Goal: Task Accomplishment & Management: Use online tool/utility

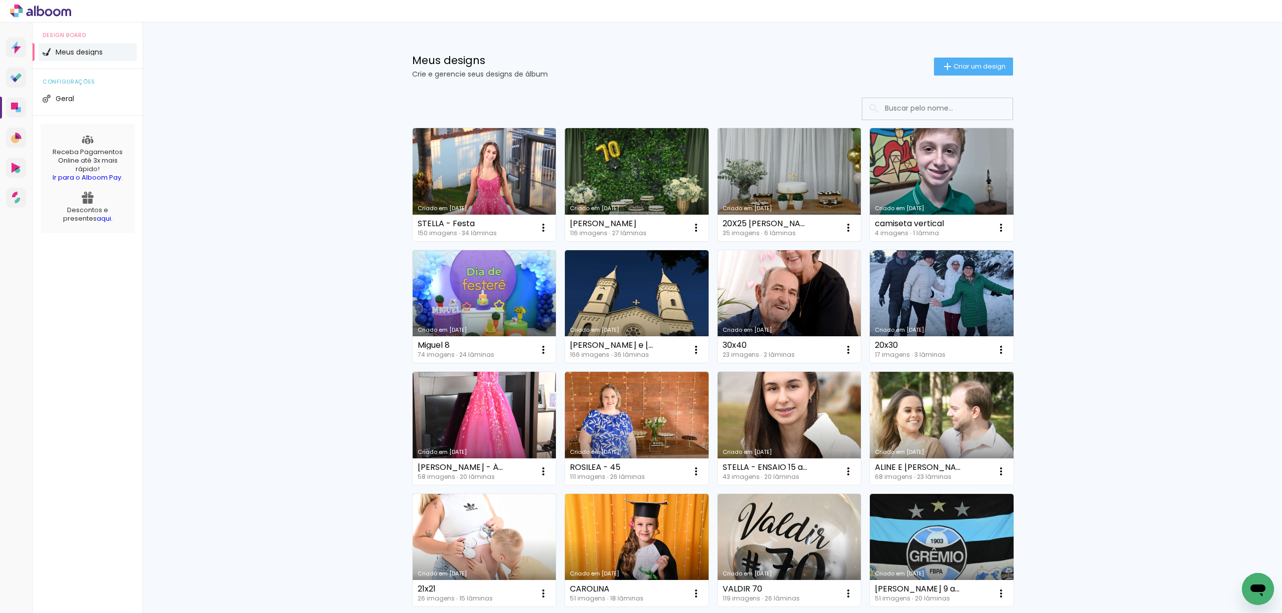
click at [815, 181] on link "Criado em [DATE]" at bounding box center [789, 184] width 144 height 113
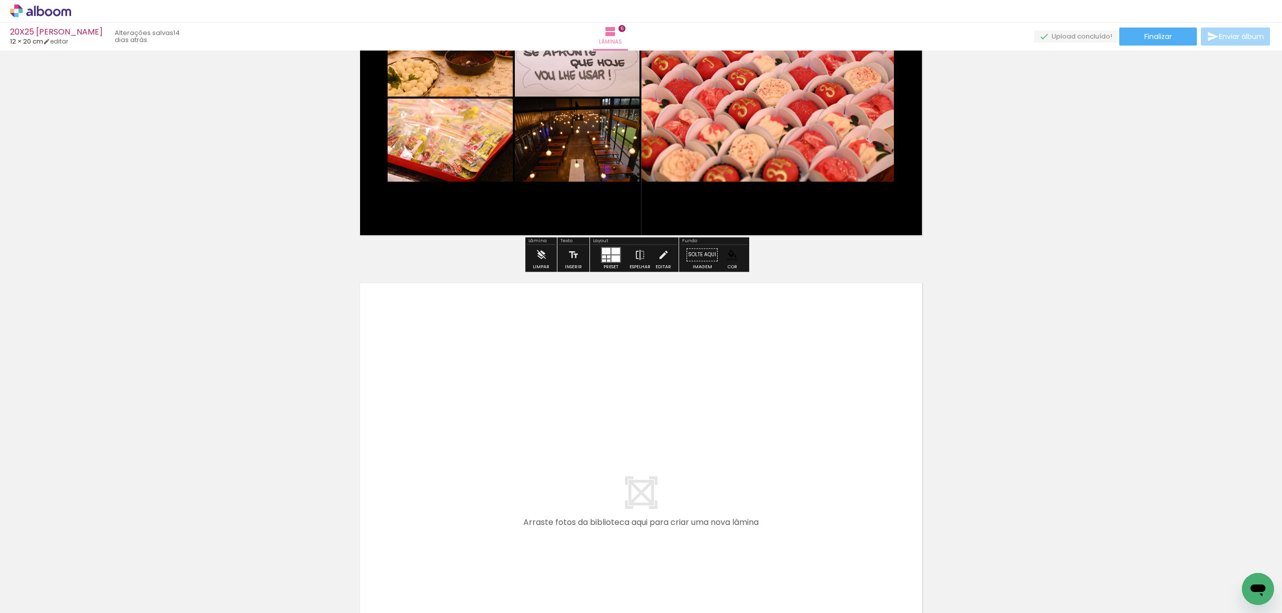
scroll to position [2937, 0]
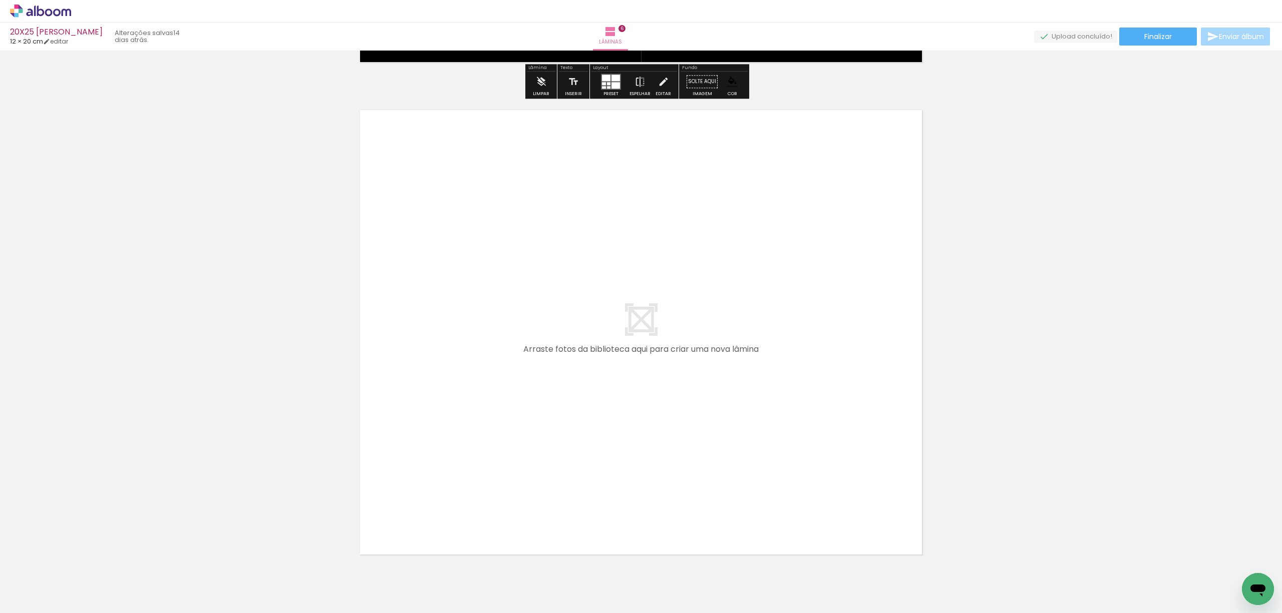
click at [33, 597] on span "Adicionar Fotos" at bounding box center [36, 599] width 30 height 11
click at [0, 0] on input "file" at bounding box center [0, 0] width 0 height 0
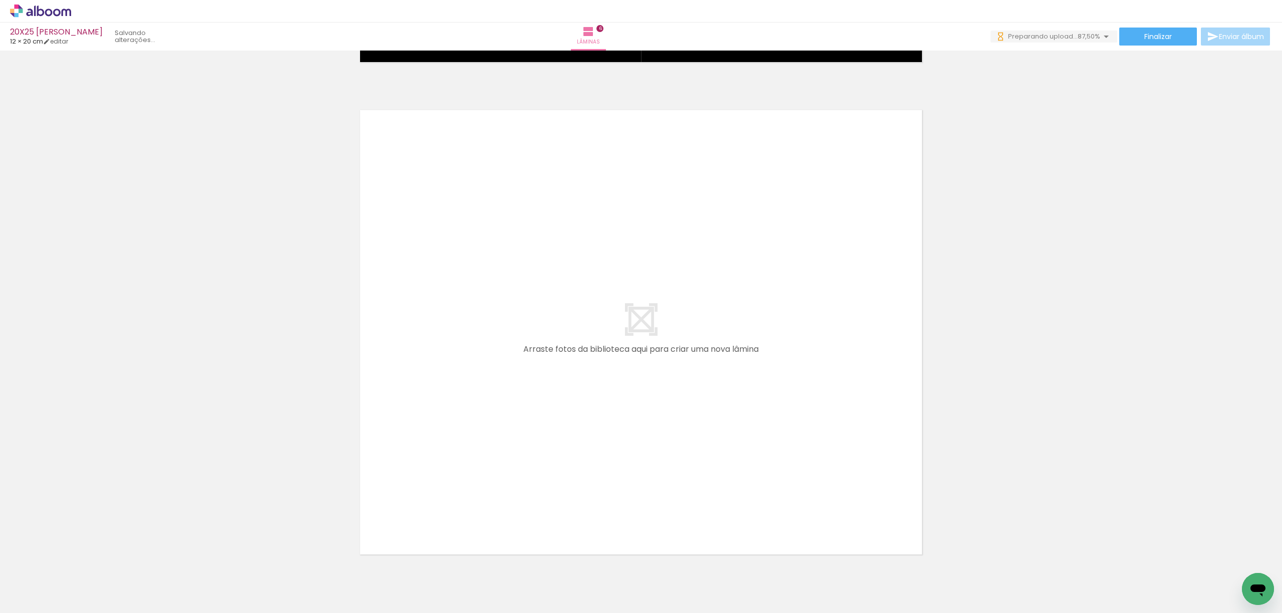
click at [51, 583] on iron-icon at bounding box center [51, 583] width 8 height 8
click at [48, 576] on paper-item "Não utilizadas" at bounding box center [33, 580] width 52 height 9
type input "Não utilizadas"
drag, startPoint x: 104, startPoint y: 573, endPoint x: 278, endPoint y: 569, distance: 174.3
click at [467, 460] on quentale-workspace at bounding box center [641, 306] width 1282 height 613
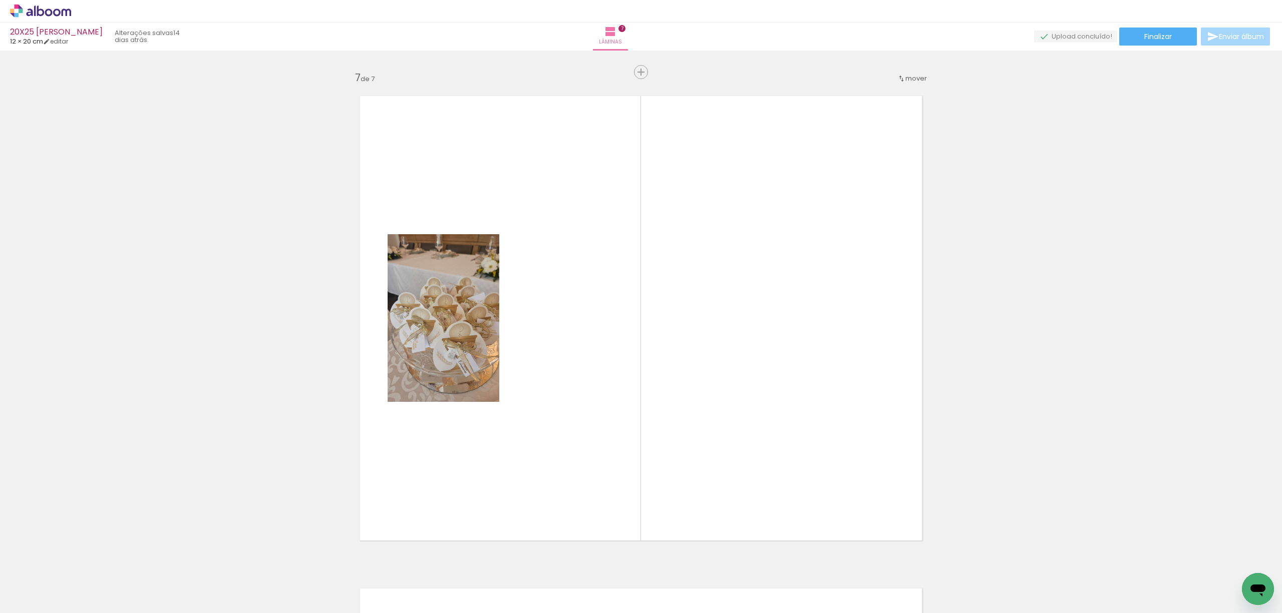
scroll to position [2969, 0]
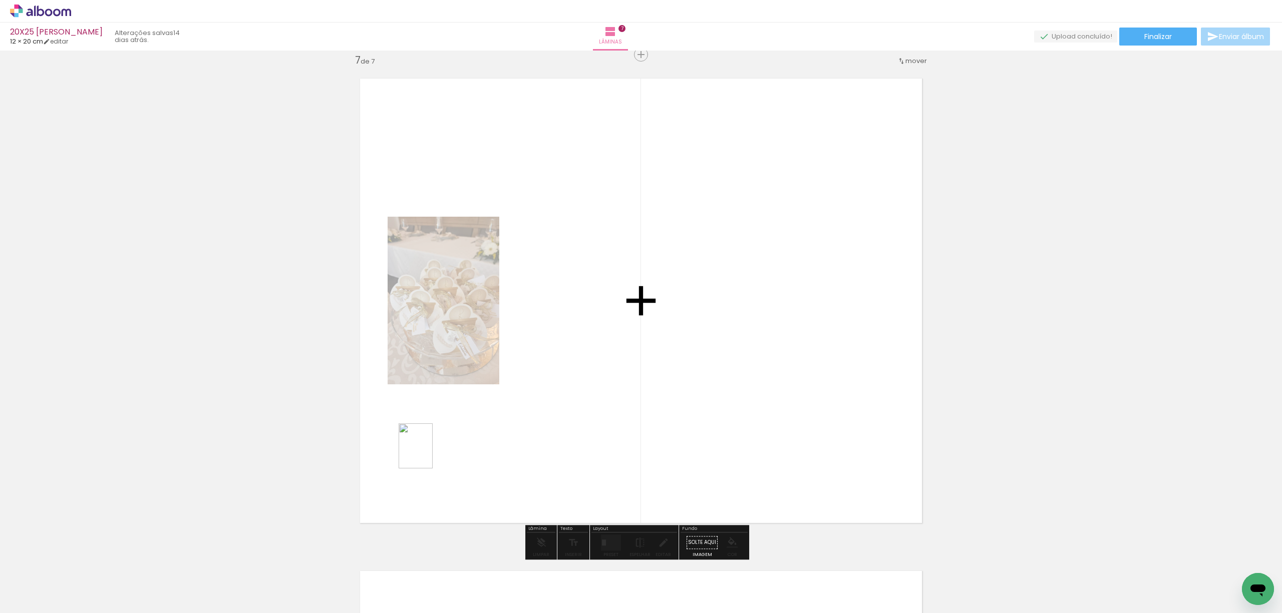
drag, startPoint x: 110, startPoint y: 575, endPoint x: 429, endPoint y: 454, distance: 340.9
click at [429, 454] on quentale-workspace at bounding box center [641, 306] width 1282 height 613
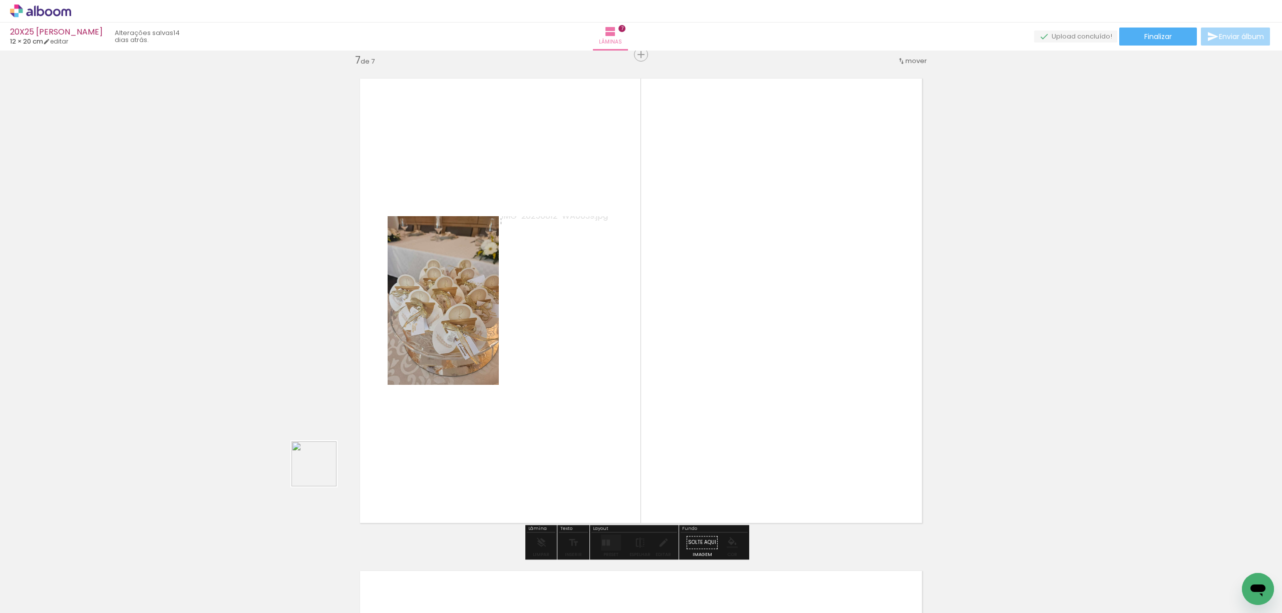
drag, startPoint x: 103, startPoint y: 583, endPoint x: 407, endPoint y: 461, distance: 327.6
click at [444, 423] on quentale-workspace at bounding box center [641, 306] width 1282 height 613
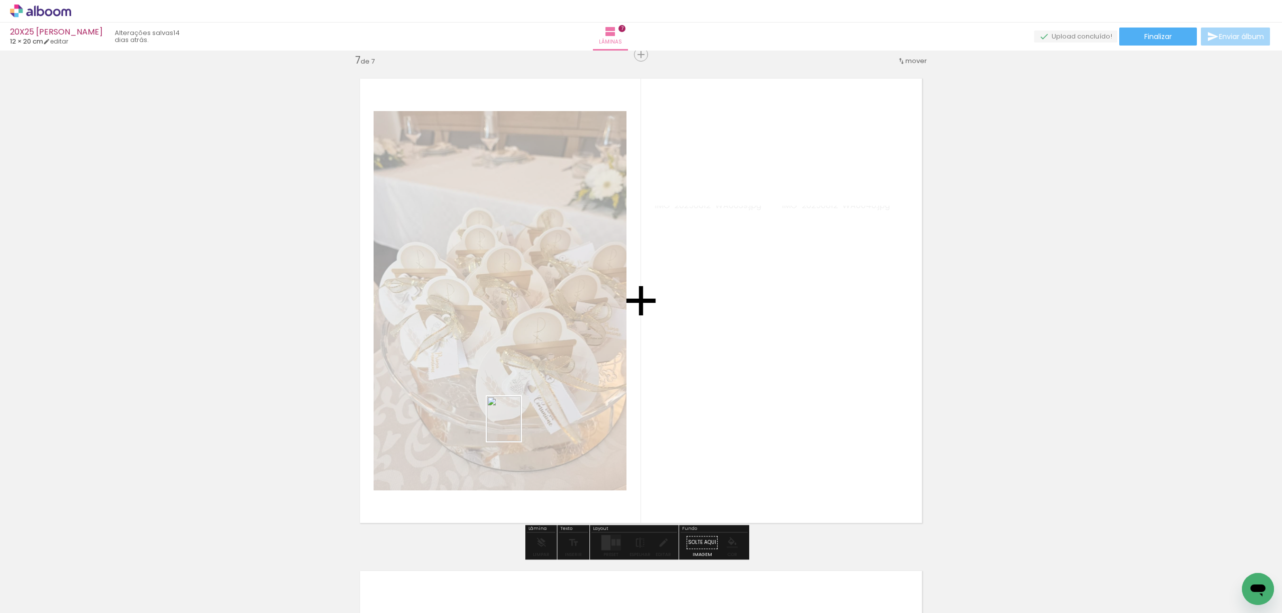
drag, startPoint x: 109, startPoint y: 580, endPoint x: 407, endPoint y: 475, distance: 315.4
click at [545, 417] on quentale-workspace at bounding box center [641, 306] width 1282 height 613
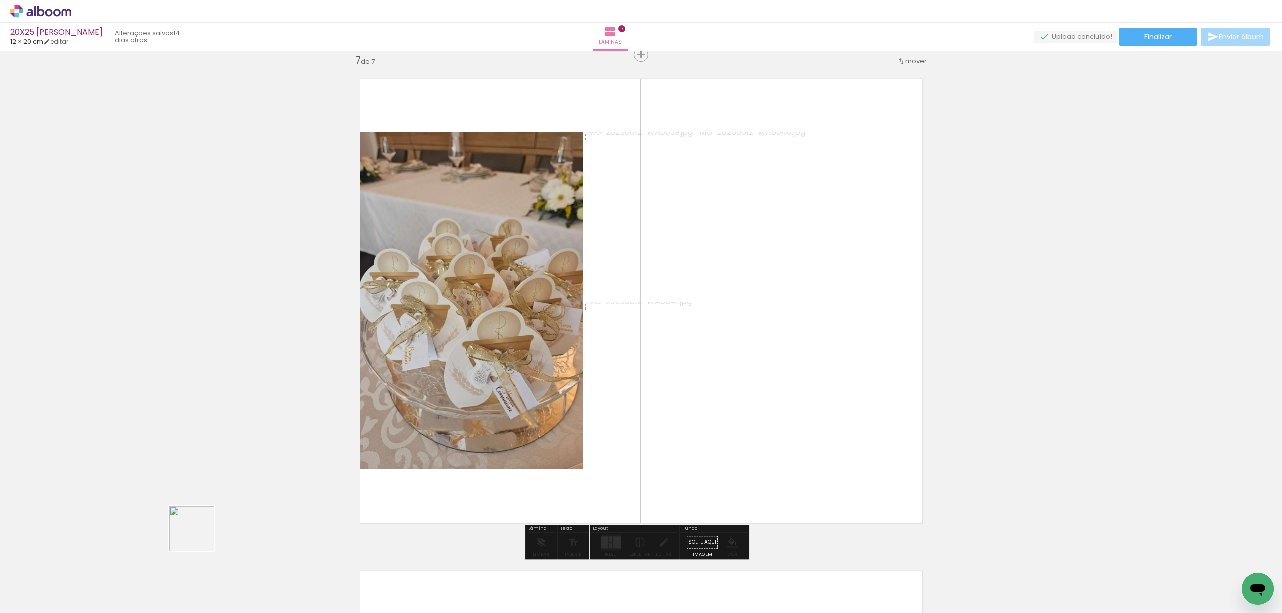
drag, startPoint x: 105, startPoint y: 575, endPoint x: 571, endPoint y: 509, distance: 470.2
click at [513, 412] on quentale-workspace at bounding box center [641, 306] width 1282 height 613
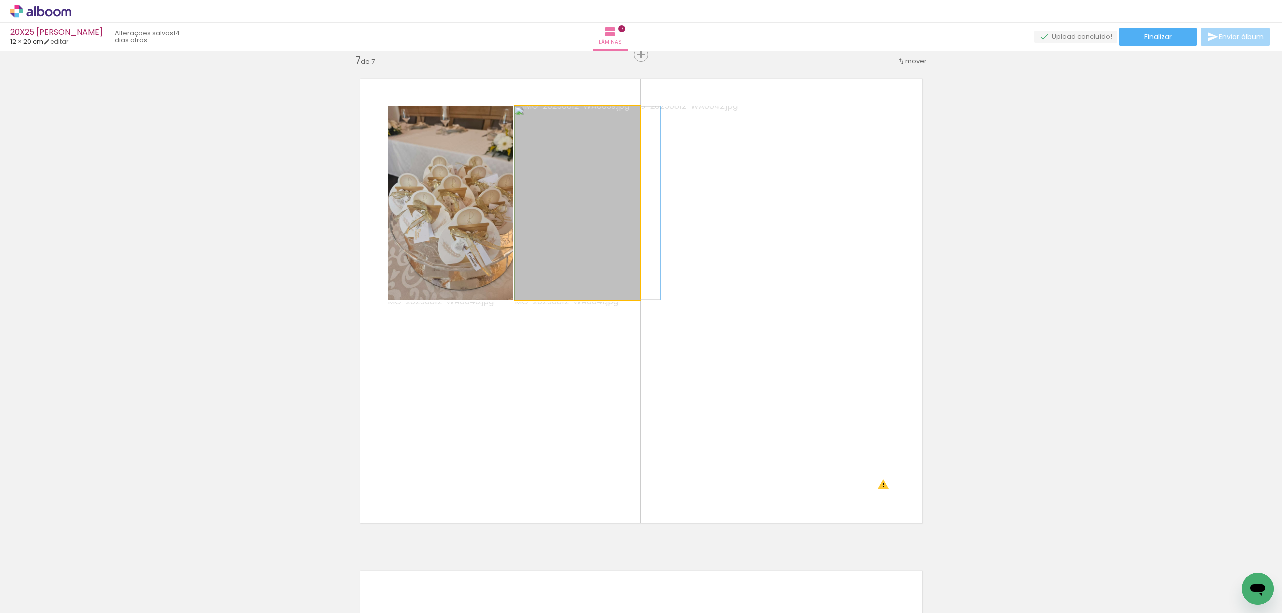
drag, startPoint x: 581, startPoint y: 250, endPoint x: 736, endPoint y: 286, distance: 158.9
click at [0, 0] on slot at bounding box center [0, 0] width 0 height 0
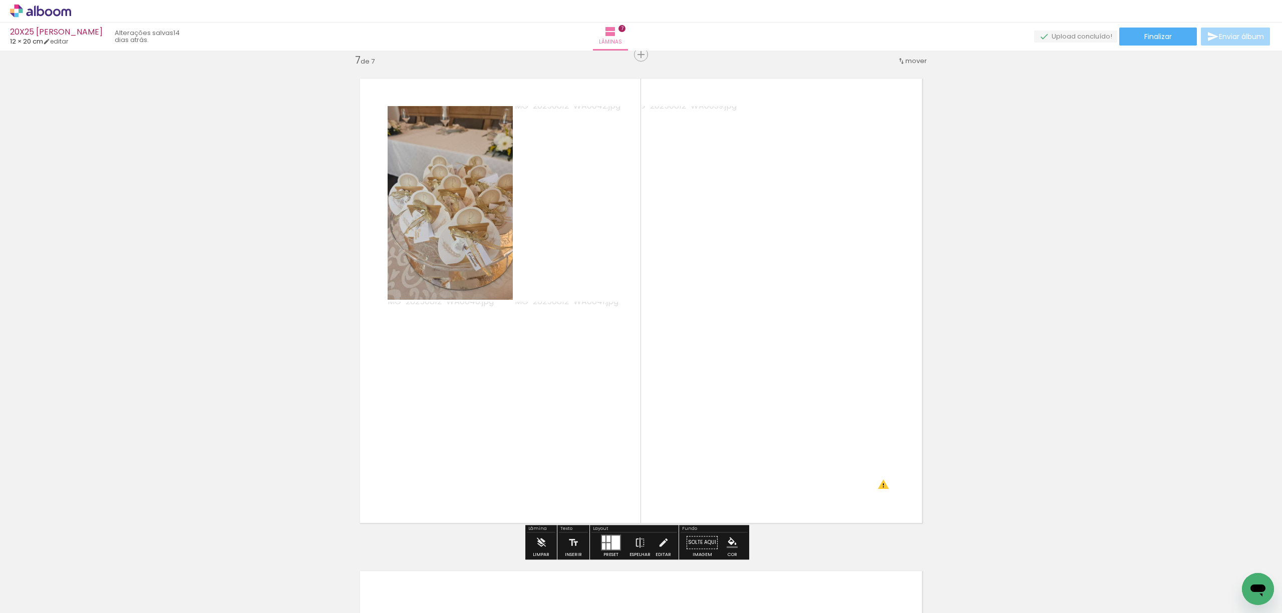
drag, startPoint x: 510, startPoint y: 315, endPoint x: 537, endPoint y: 341, distance: 37.6
click at [0, 0] on slot at bounding box center [0, 0] width 0 height 0
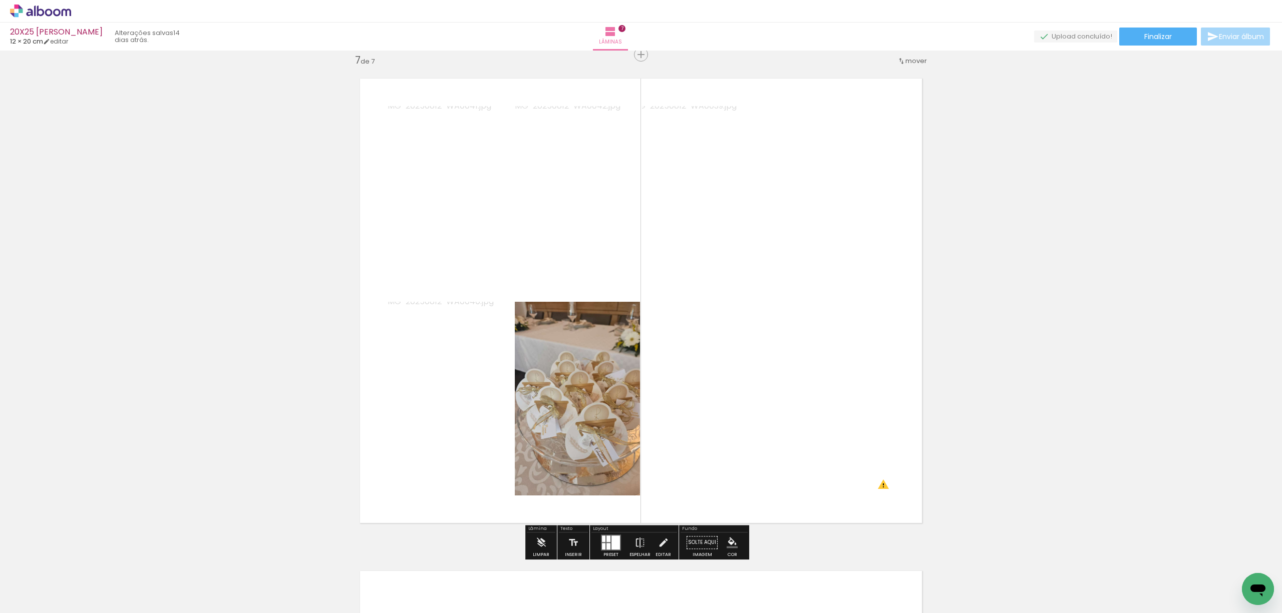
click at [726, 539] on iron-icon "color picker" at bounding box center [731, 542] width 11 height 11
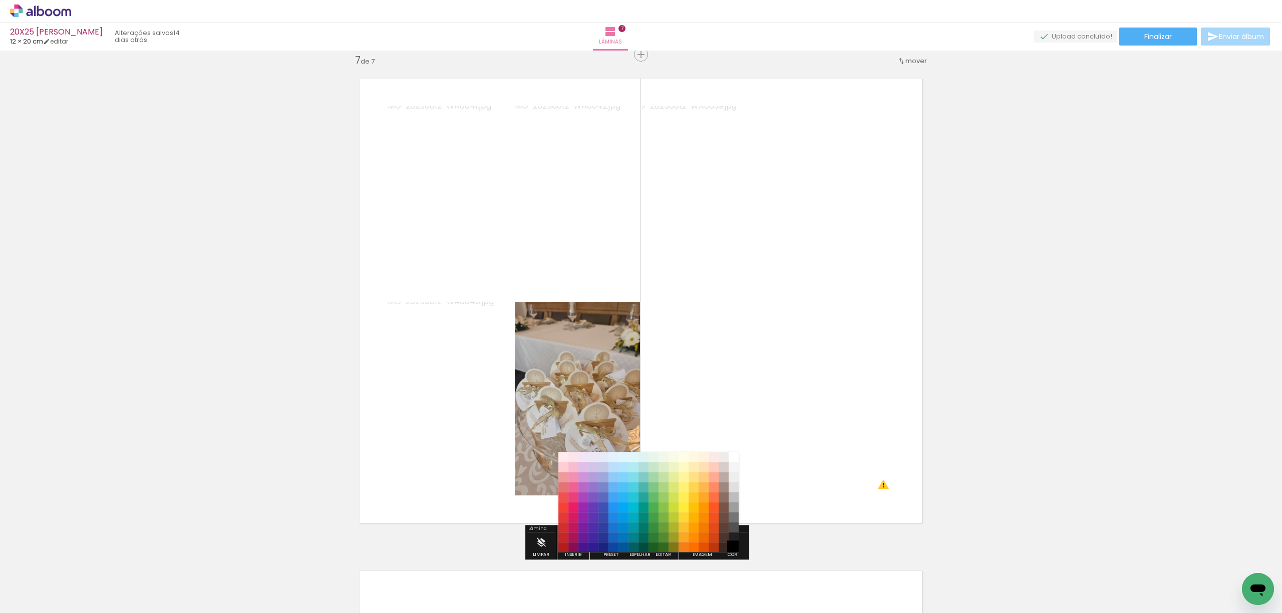
click at [735, 545] on paper-item "#000000" at bounding box center [734, 548] width 10 height 10
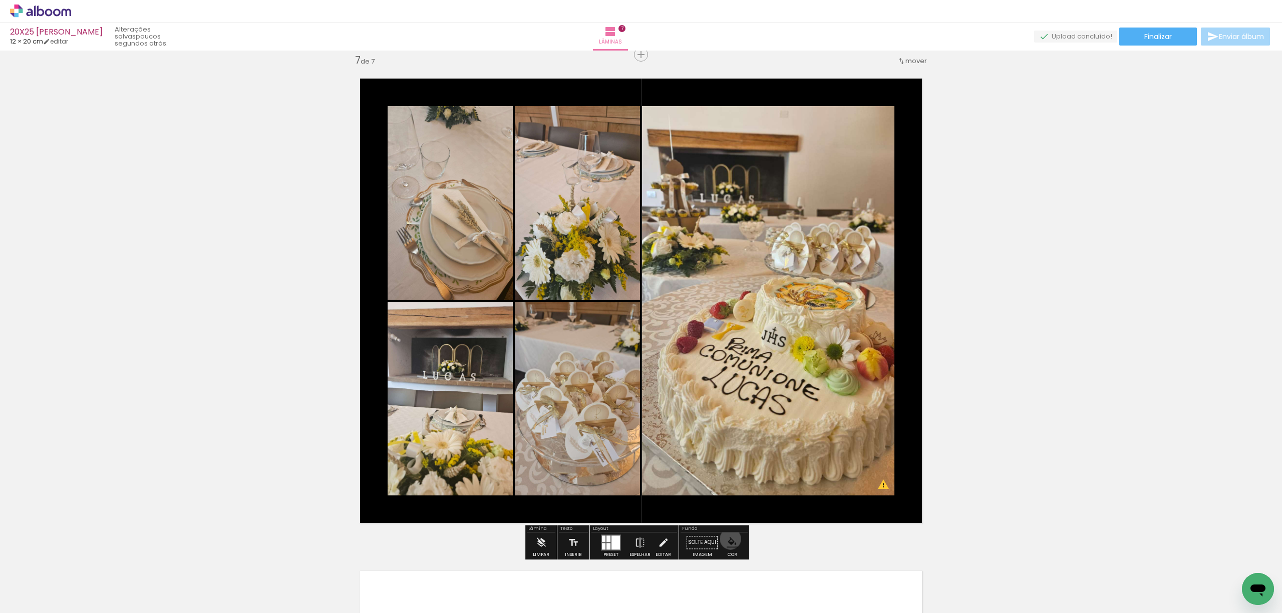
click at [727, 539] on iron-icon "color picker" at bounding box center [731, 542] width 11 height 11
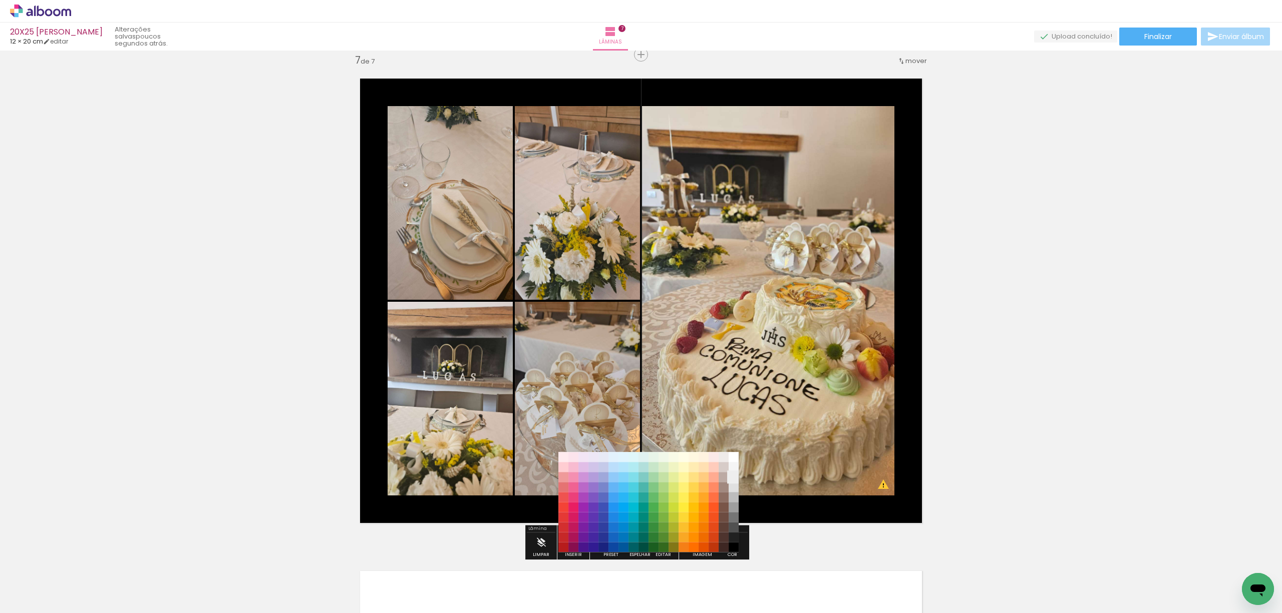
click at [734, 477] on paper-item "#eeeeee" at bounding box center [734, 478] width 10 height 10
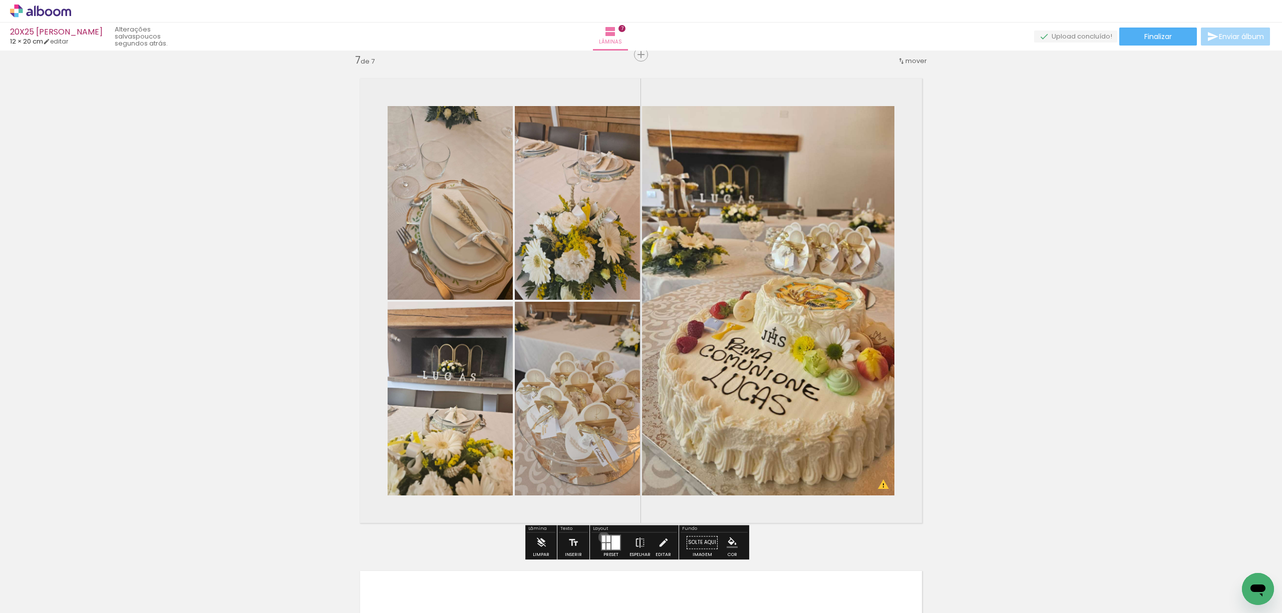
click at [602, 537] on div at bounding box center [604, 539] width 4 height 7
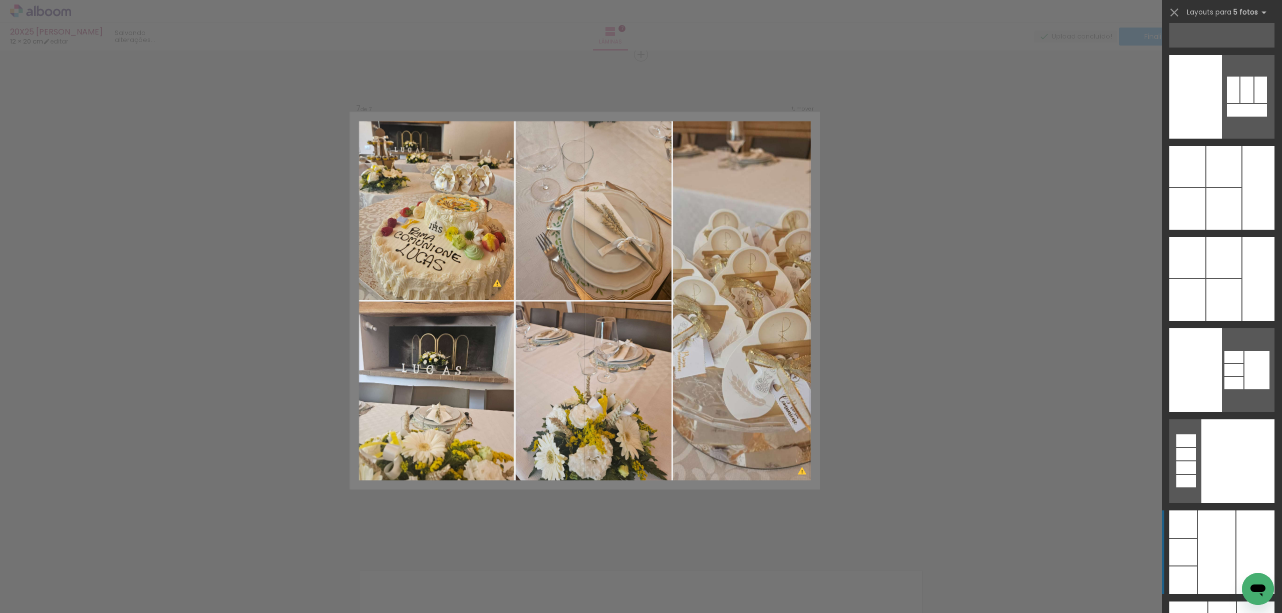
scroll to position [40138, 0]
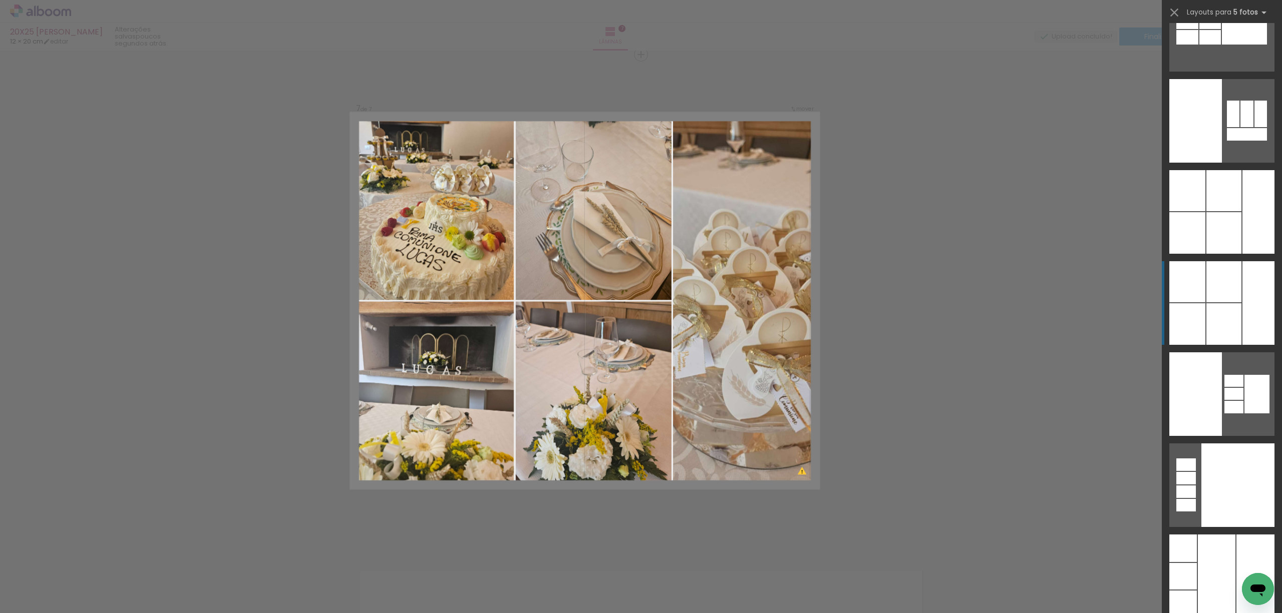
click at [1210, 254] on div at bounding box center [1223, 233] width 35 height 42
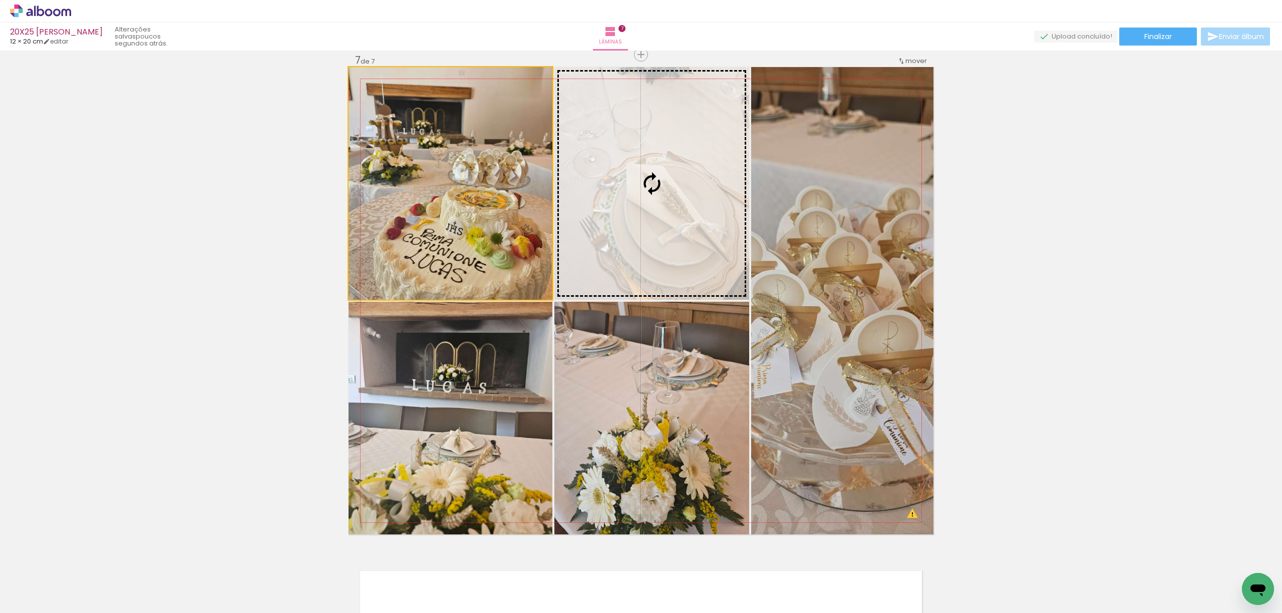
drag, startPoint x: 473, startPoint y: 215, endPoint x: 796, endPoint y: 305, distance: 334.7
click at [0, 0] on slot at bounding box center [0, 0] width 0 height 0
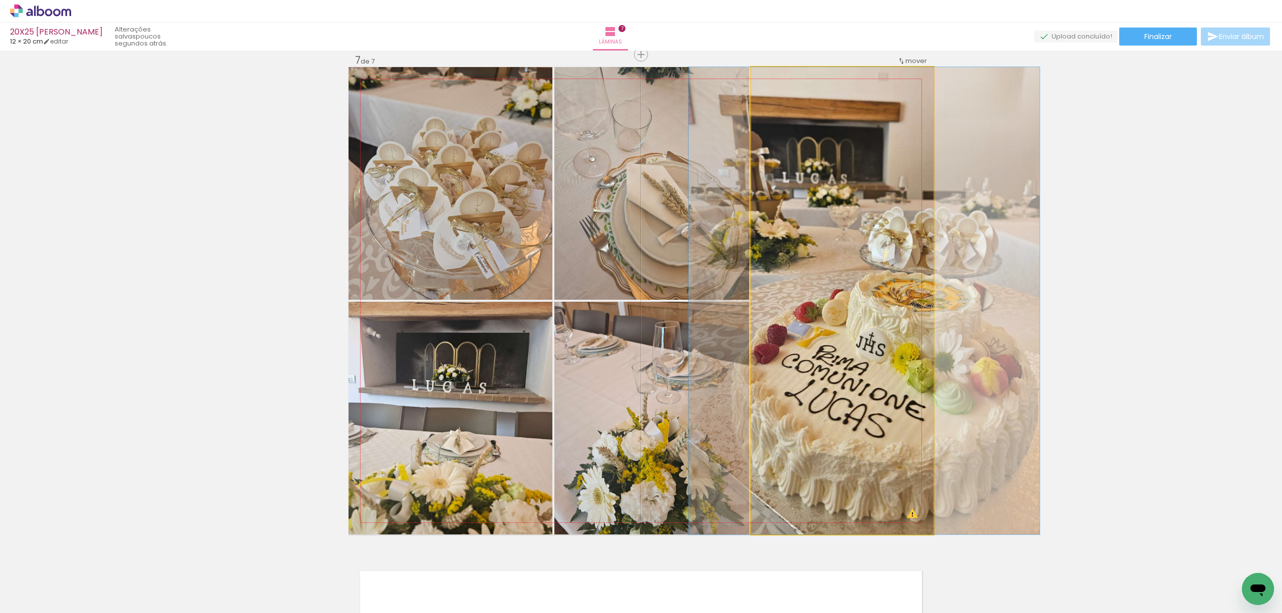
drag, startPoint x: 838, startPoint y: 317, endPoint x: 857, endPoint y: 322, distance: 19.8
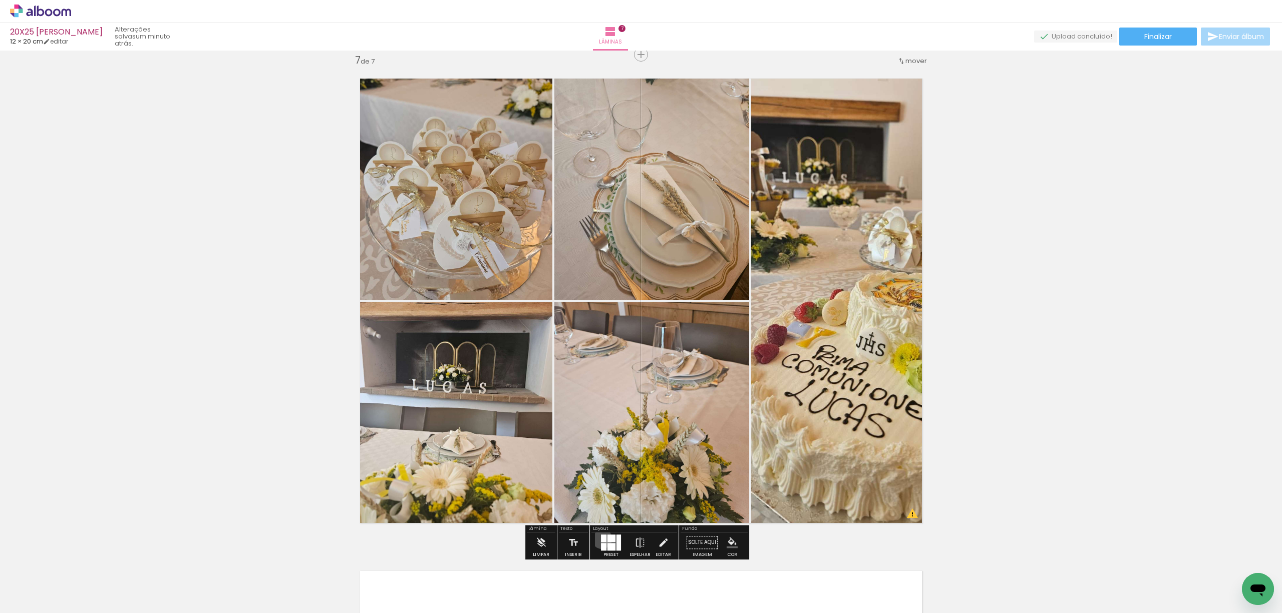
click at [601, 539] on div at bounding box center [604, 539] width 6 height 8
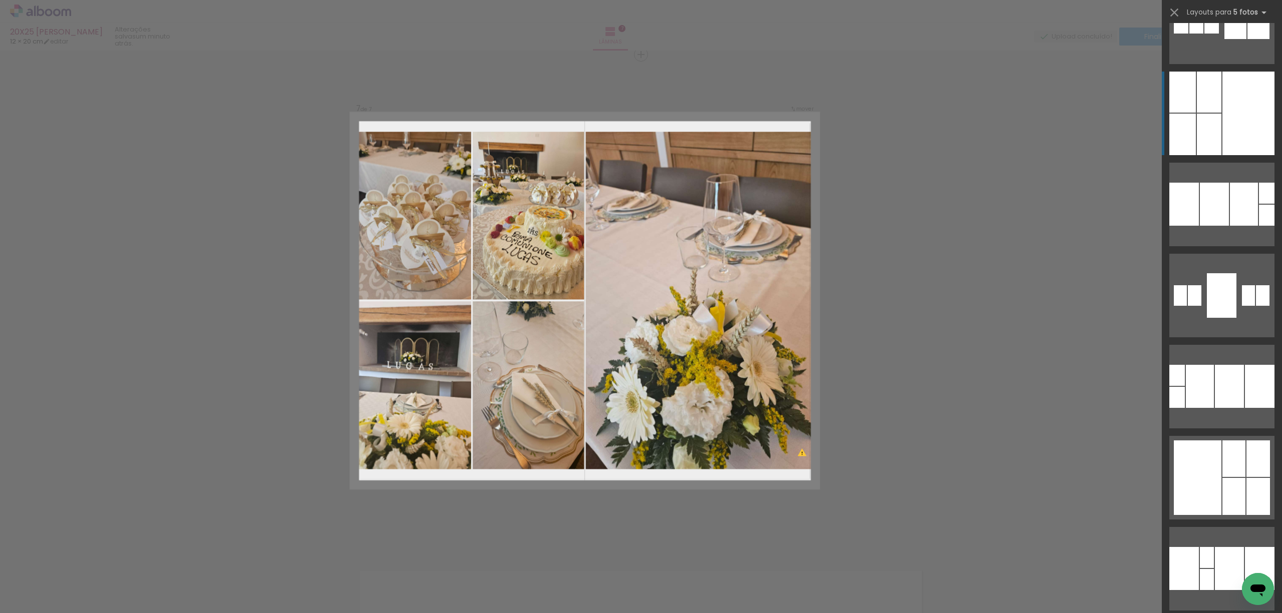
scroll to position [333, 0]
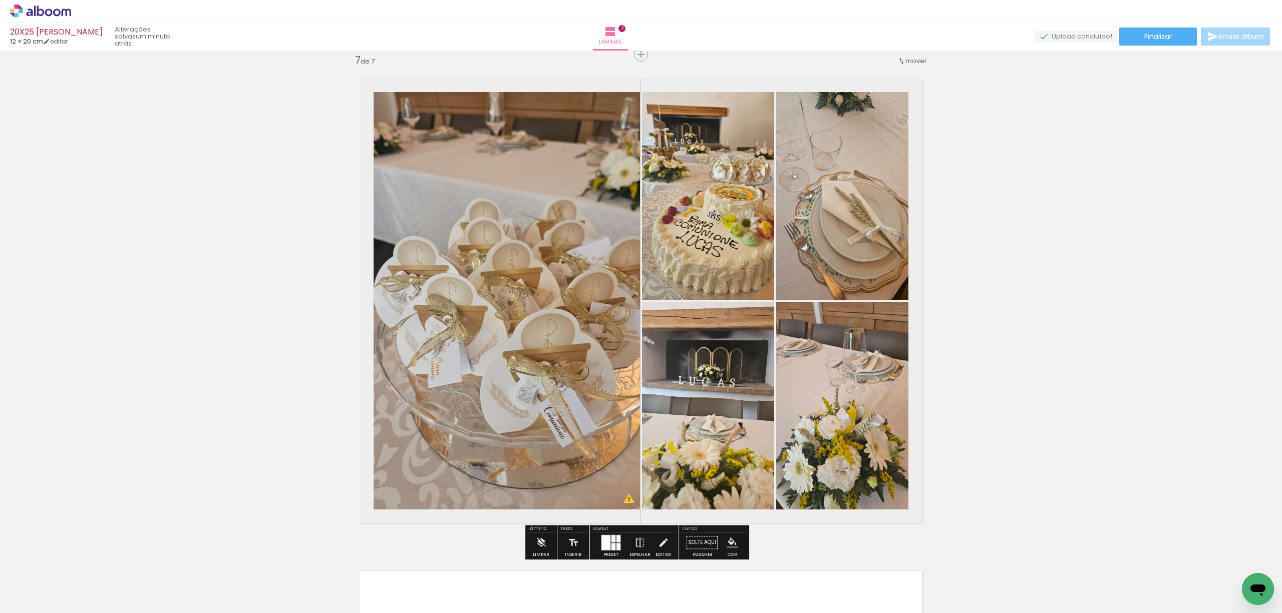
click at [0, 0] on slot at bounding box center [0, 0] width 0 height 0
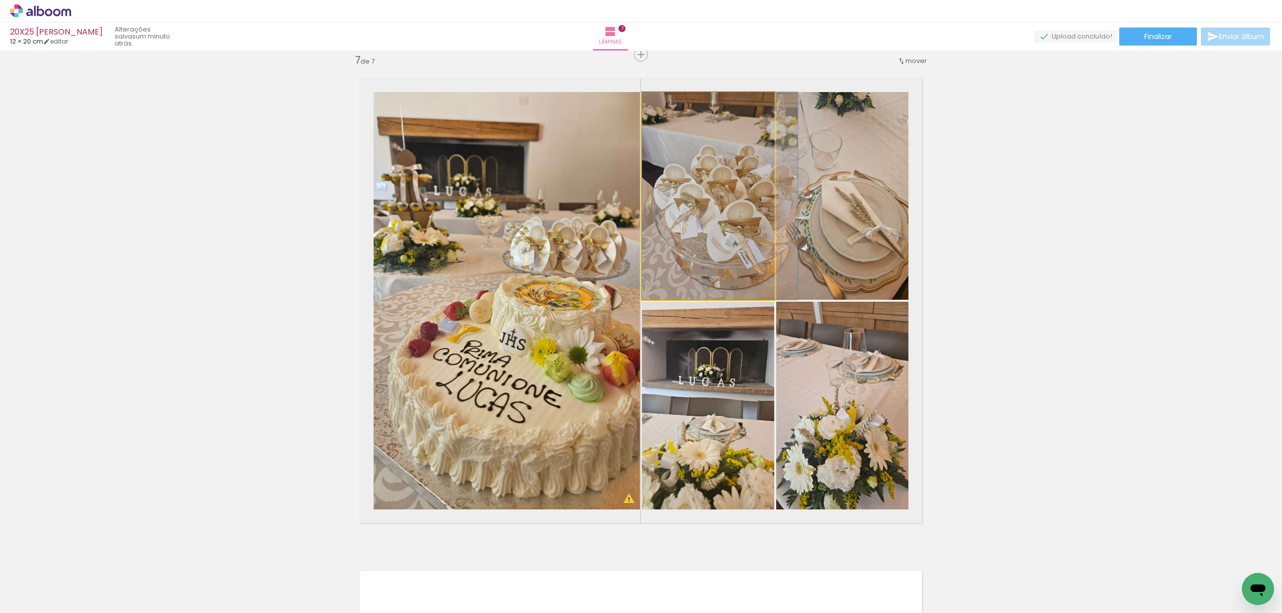
drag, startPoint x: 734, startPoint y: 238, endPoint x: 804, endPoint y: 234, distance: 70.2
click at [0, 0] on slot at bounding box center [0, 0] width 0 height 0
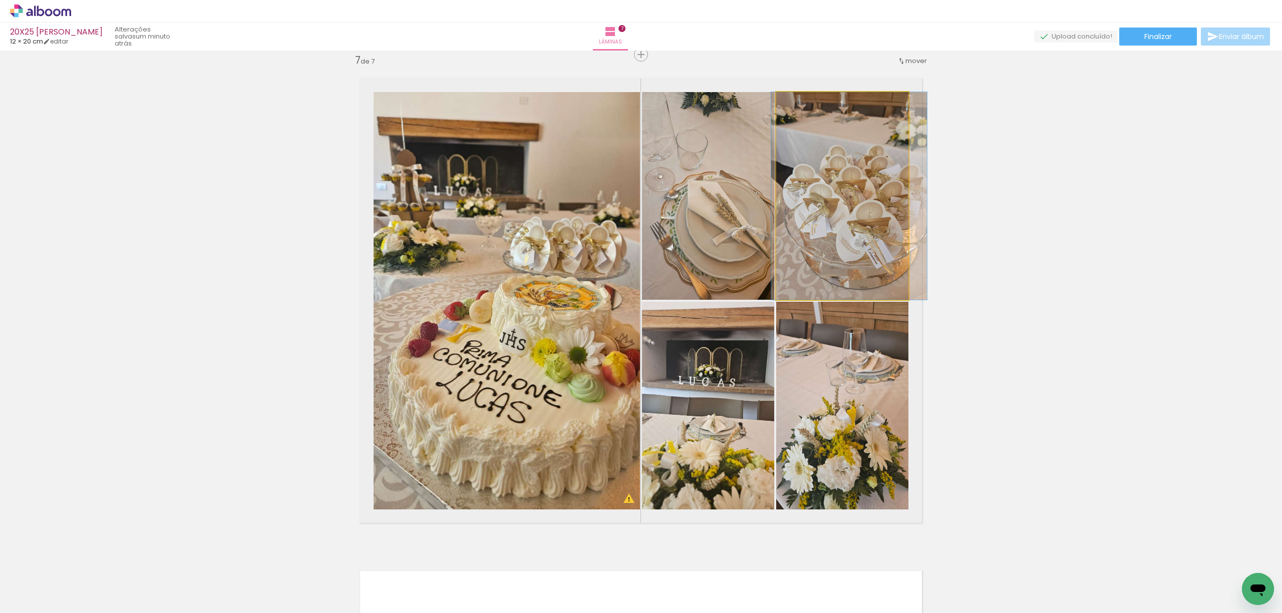
drag, startPoint x: 822, startPoint y: 253, endPoint x: 836, endPoint y: 362, distance: 110.6
click at [0, 0] on slot at bounding box center [0, 0] width 0 height 0
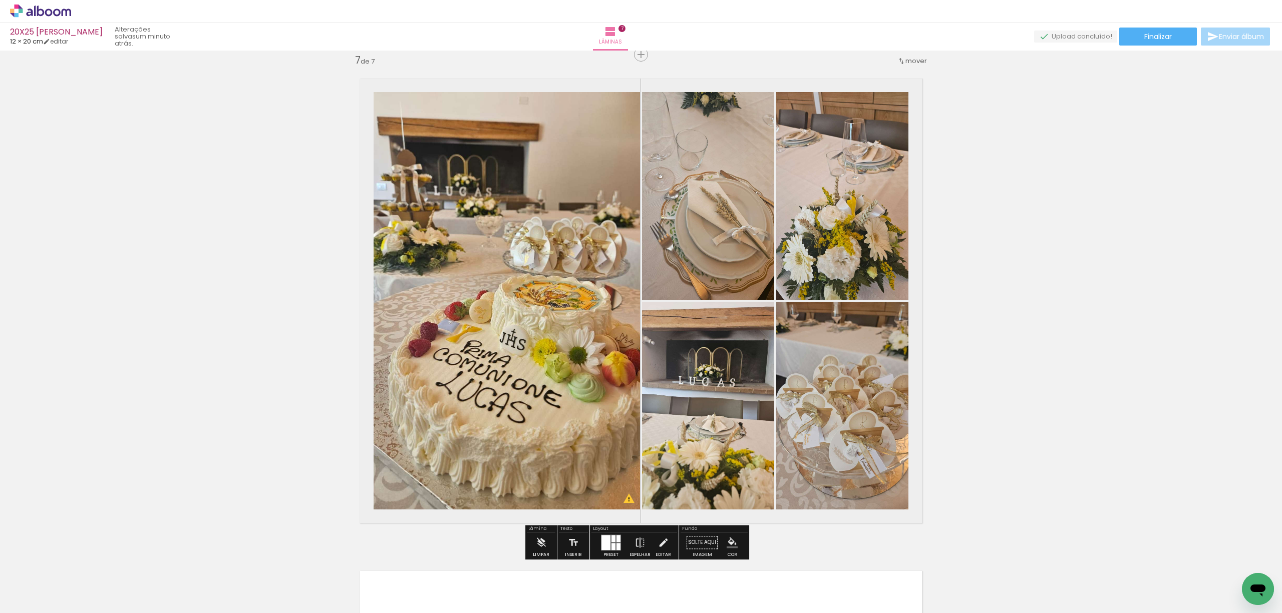
scroll to position [333, 0]
click at [639, 541] on iron-icon at bounding box center [639, 543] width 11 height 20
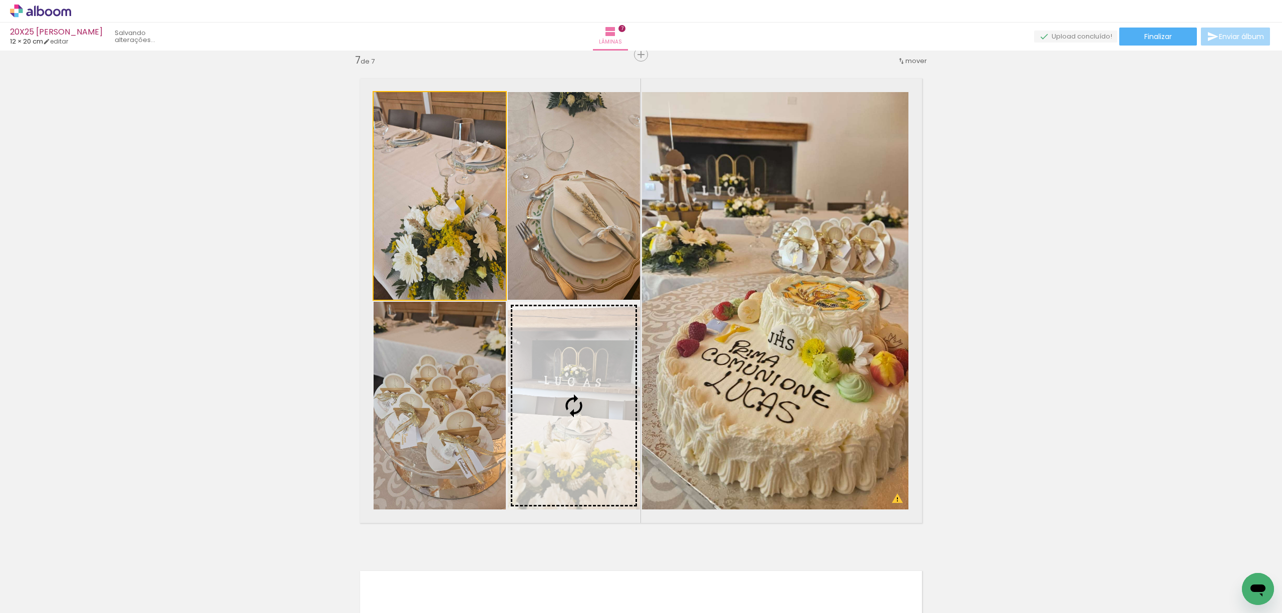
drag, startPoint x: 461, startPoint y: 264, endPoint x: 580, endPoint y: 388, distance: 171.4
click at [0, 0] on slot at bounding box center [0, 0] width 0 height 0
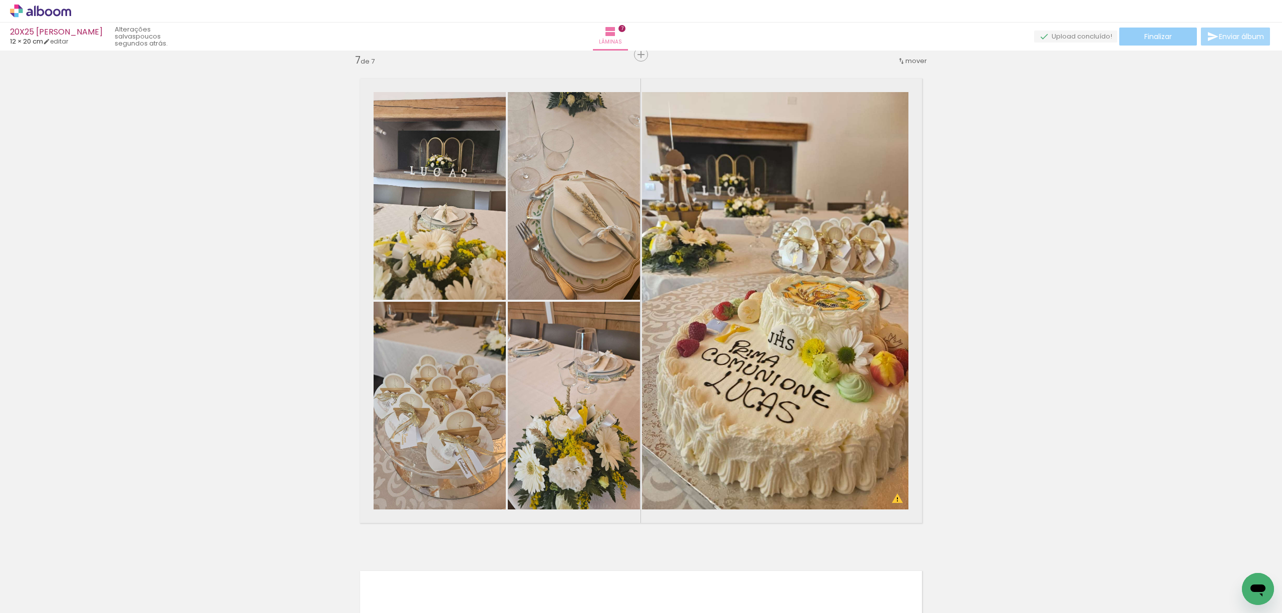
click at [1154, 33] on span "Finalizar" at bounding box center [1158, 36] width 28 height 7
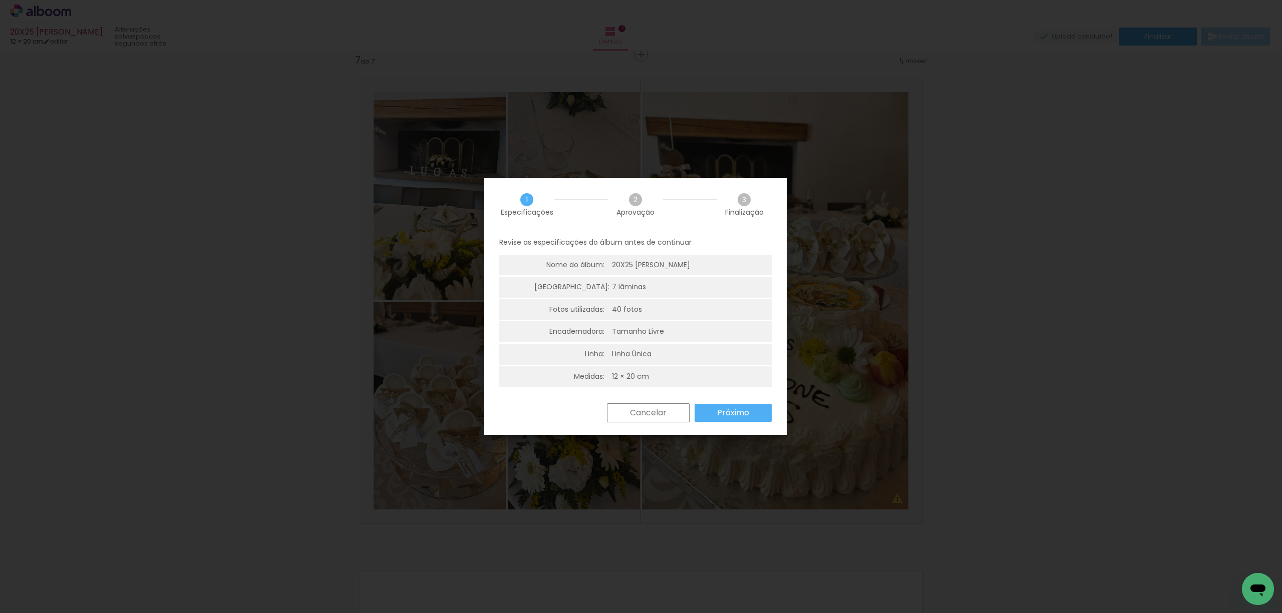
click at [0, 0] on slot "Próximo" at bounding box center [0, 0] width 0 height 0
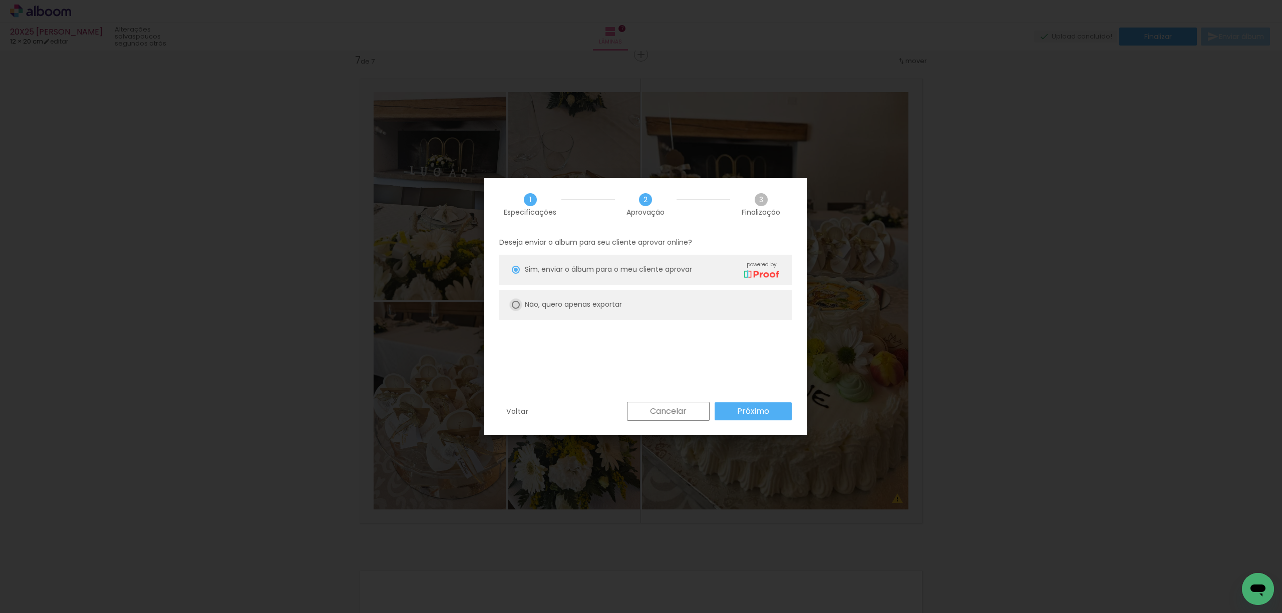
click at [515, 274] on div at bounding box center [516, 270] width 8 height 8
type paper-radio-button "on"
click at [0, 0] on slot "Próximo" at bounding box center [0, 0] width 0 height 0
type input "Alta, 300 DPI"
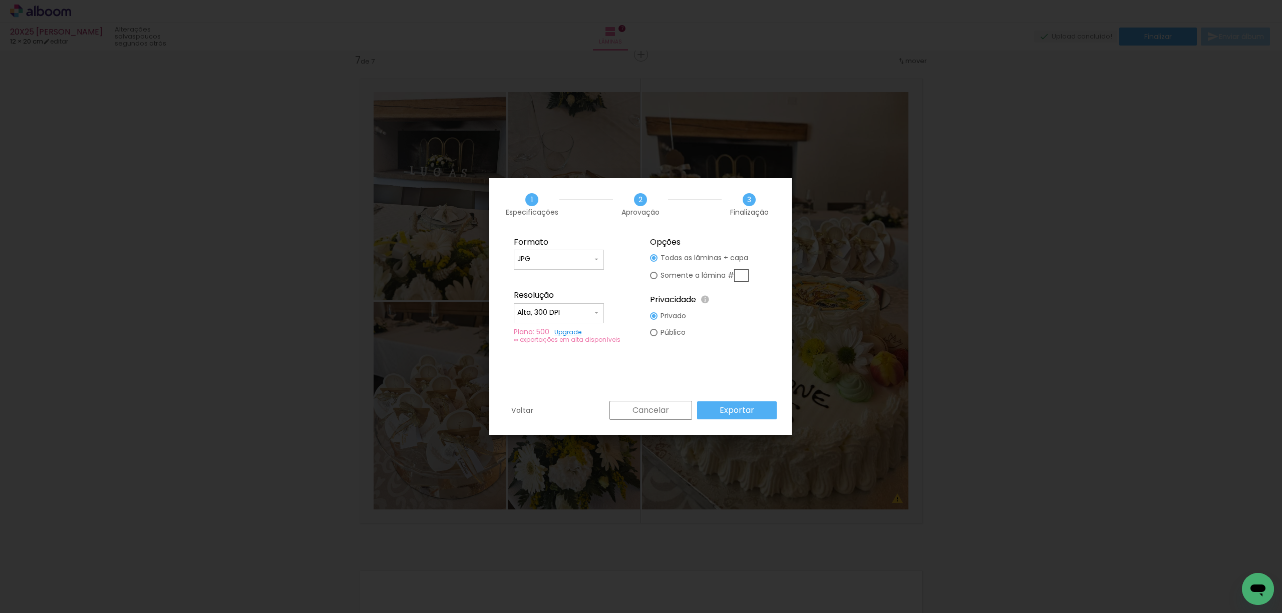
click at [742, 279] on input "text" at bounding box center [741, 275] width 15 height 13
type paper-radio-button "on"
type input "7"
click at [0, 0] on slot "Exportar" at bounding box center [0, 0] width 0 height 0
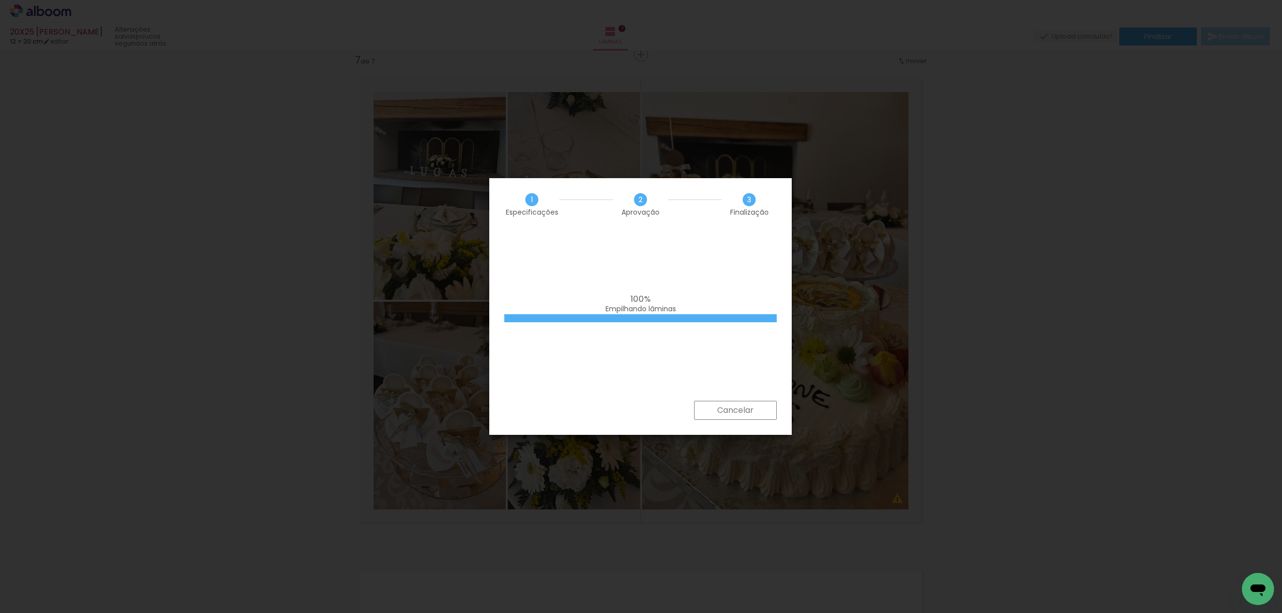
scroll to position [333, 0]
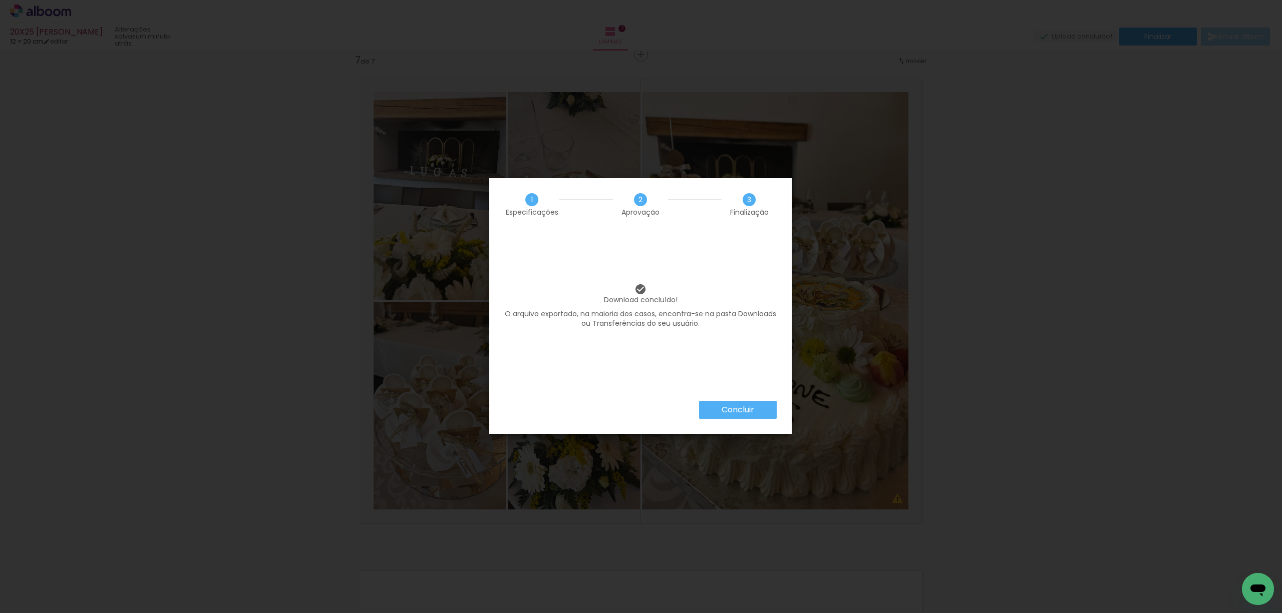
click at [0, 0] on slot "Concluir" at bounding box center [0, 0] width 0 height 0
